Goal: Task Accomplishment & Management: Complete application form

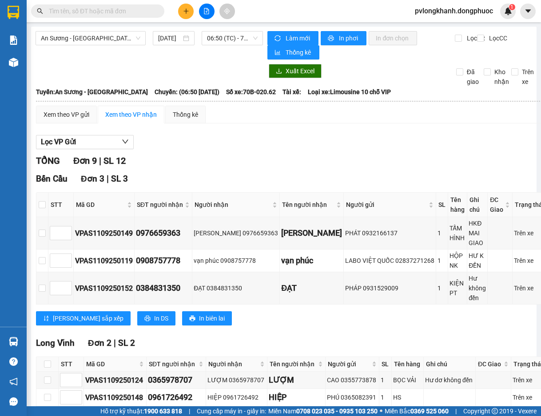
scroll to position [237, 0]
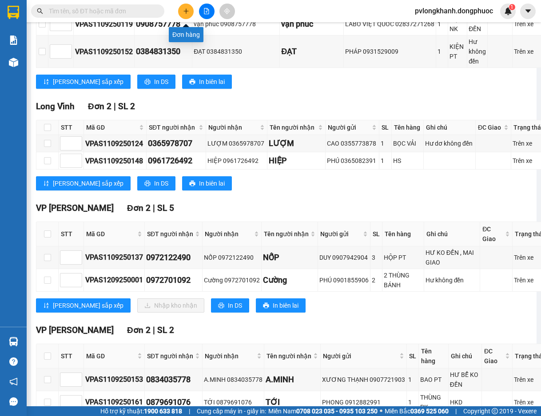
click at [182, 15] on button at bounding box center [186, 12] width 16 height 16
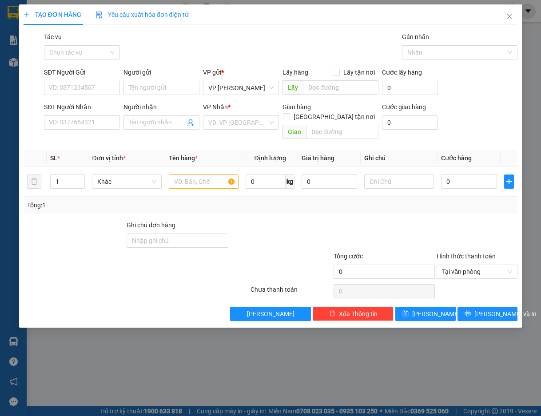
drag, startPoint x: 191, startPoint y: 39, endPoint x: 100, endPoint y: 80, distance: 100.2
click at [100, 80] on div "SĐT Người Gửi" at bounding box center [82, 74] width 76 height 13
click at [99, 84] on input "SĐT Người Gửi" at bounding box center [82, 88] width 76 height 14
click at [108, 105] on div "0973097226 - NHÂN TÂM" at bounding box center [84, 106] width 71 height 10
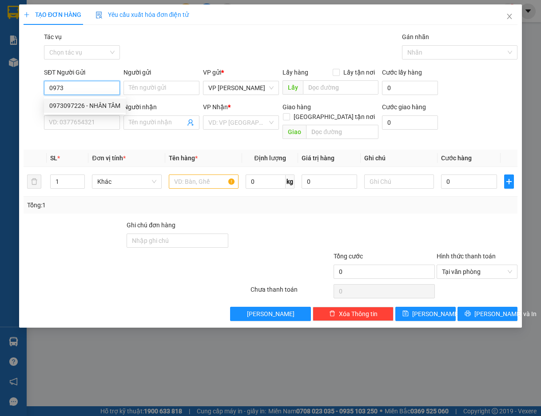
type input "0973097226"
type input "NHÂN TÂM"
type input "0976810459"
type input "[PERSON_NAME]"
type input "Kdb"
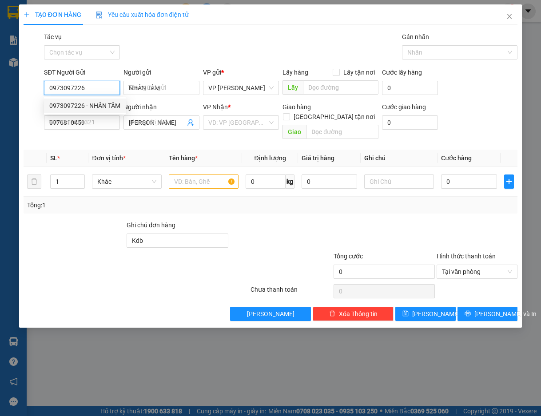
type input "25.000"
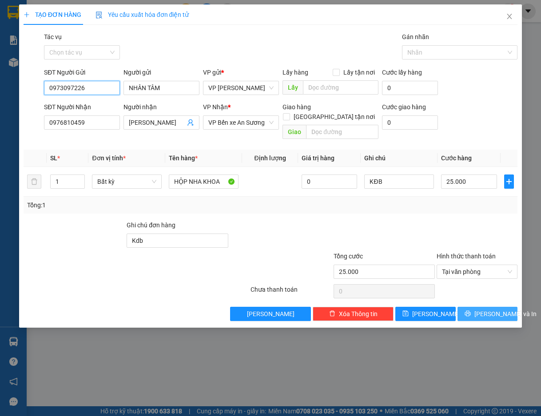
type input "0973097226"
click at [496, 309] on span "[PERSON_NAME] và In" at bounding box center [506, 314] width 62 height 10
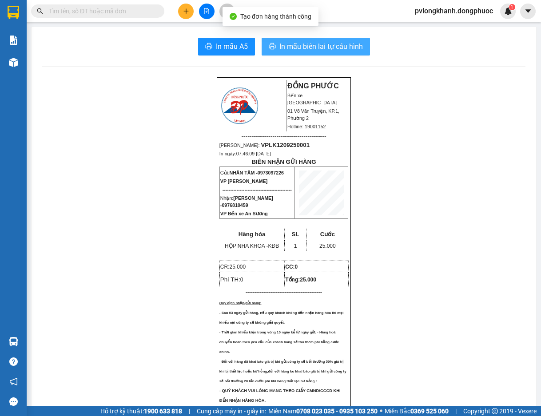
click at [360, 49] on button "In mẫu biên lai tự cấu hình" at bounding box center [316, 47] width 108 height 18
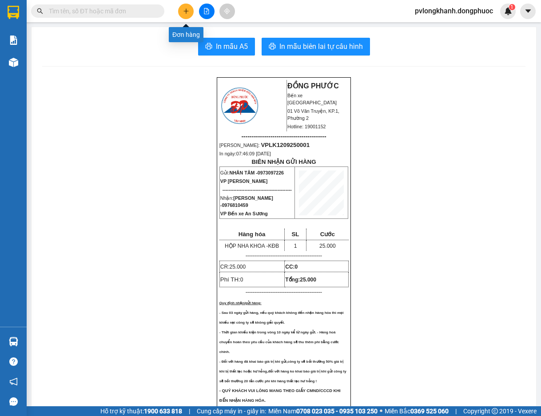
click at [190, 8] on button at bounding box center [186, 12] width 16 height 16
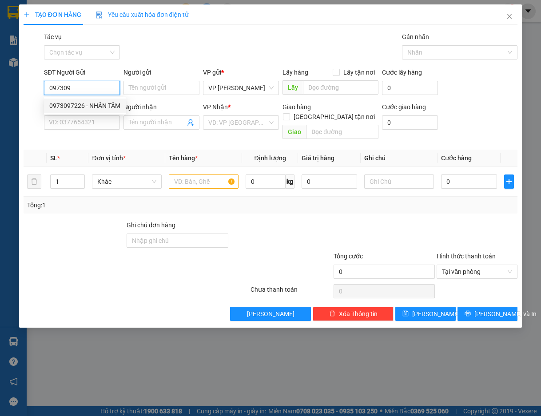
click at [100, 101] on div "0973097226 - NHÂN TÂM" at bounding box center [84, 106] width 71 height 10
type input "0973097226"
type input "NHÂN TÂM"
type input "0976810459"
type input "[PERSON_NAME]"
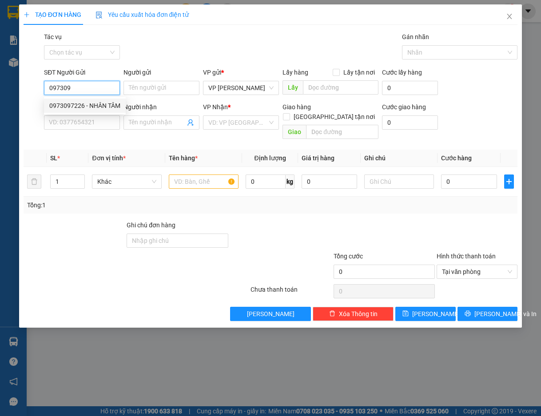
type input "Kdb"
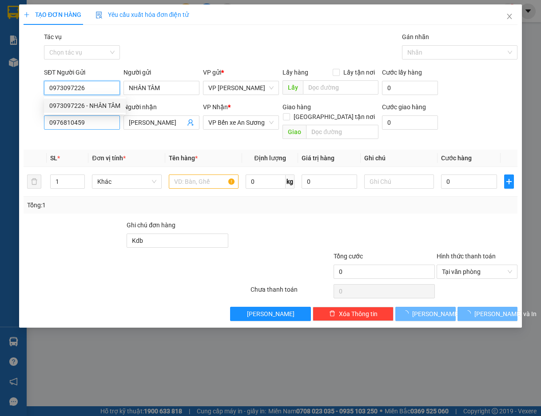
type input "25.000"
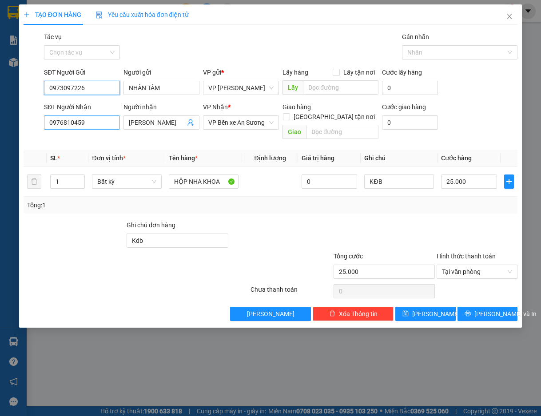
type input "0973097226"
click at [100, 124] on input "0976810459" at bounding box center [82, 123] width 76 height 14
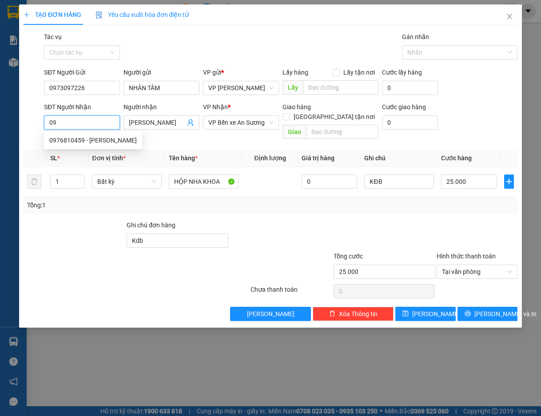
type input "0"
click at [102, 151] on div "0905776368 - LAB BAMBOO" at bounding box center [93, 155] width 88 height 10
type input "0905776368"
type input "LAB BAMBOO"
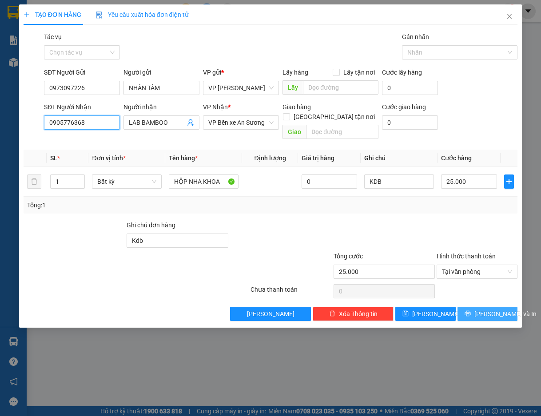
type input "0905776368"
click at [479, 308] on button "[PERSON_NAME] và In" at bounding box center [488, 314] width 60 height 14
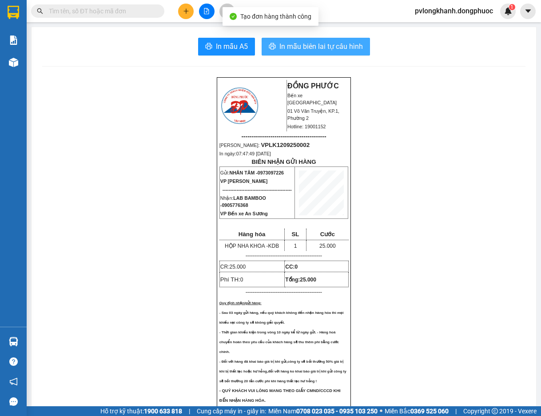
click at [355, 43] on span "In mẫu biên lai tự cấu hình" at bounding box center [321, 46] width 84 height 11
